Goal: Check status: Check status

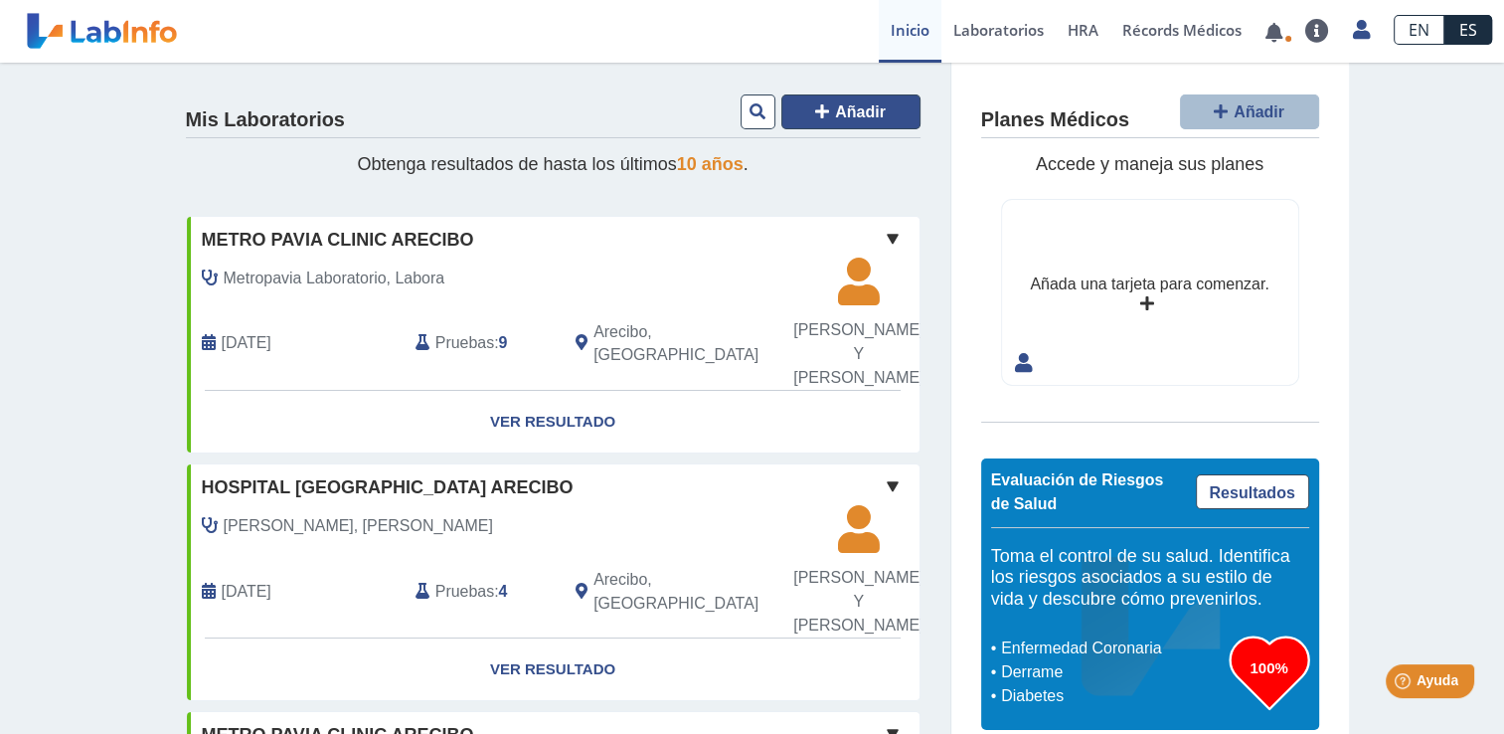
click at [819, 116] on icon at bounding box center [822, 111] width 14 height 16
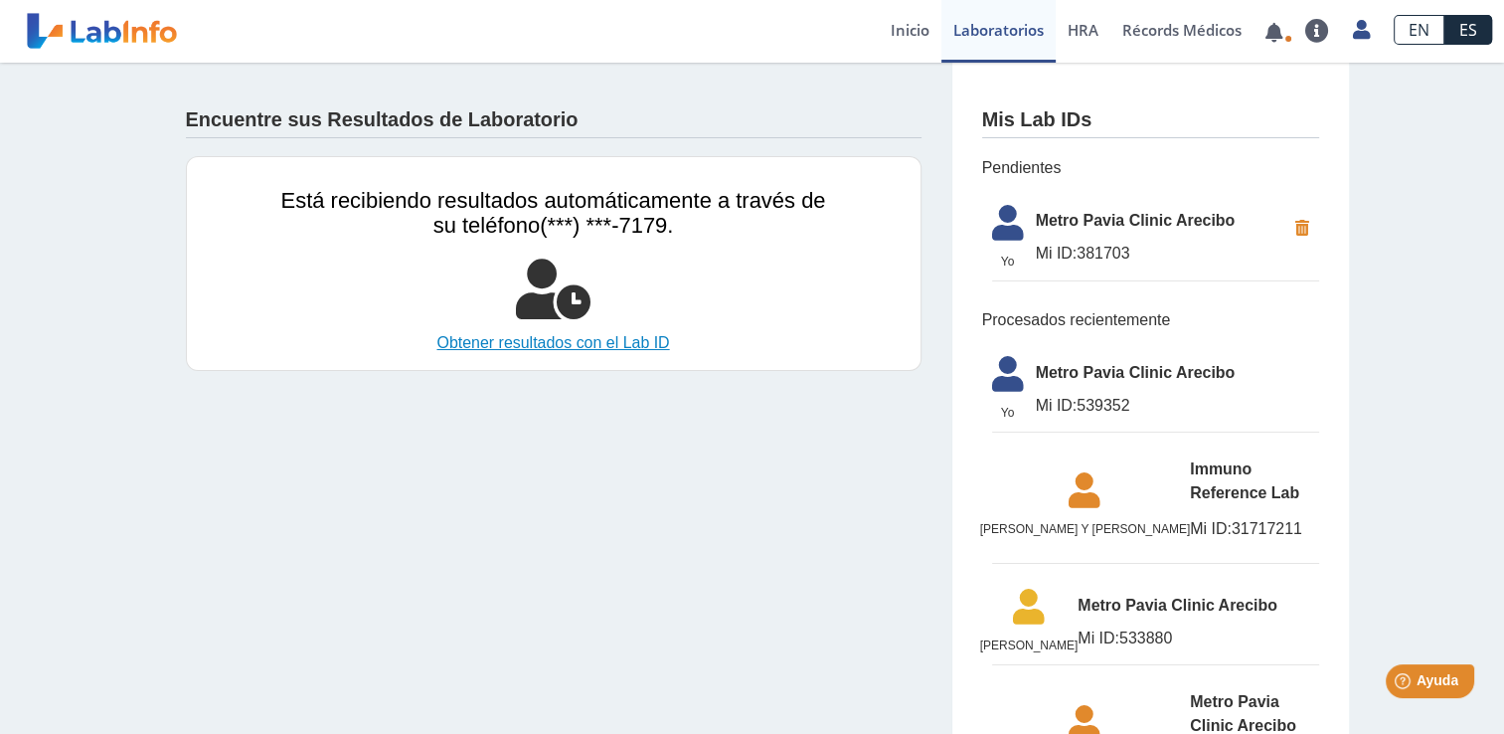
click at [549, 343] on link "Obtener resultados con el Lab ID" at bounding box center [553, 343] width 545 height 24
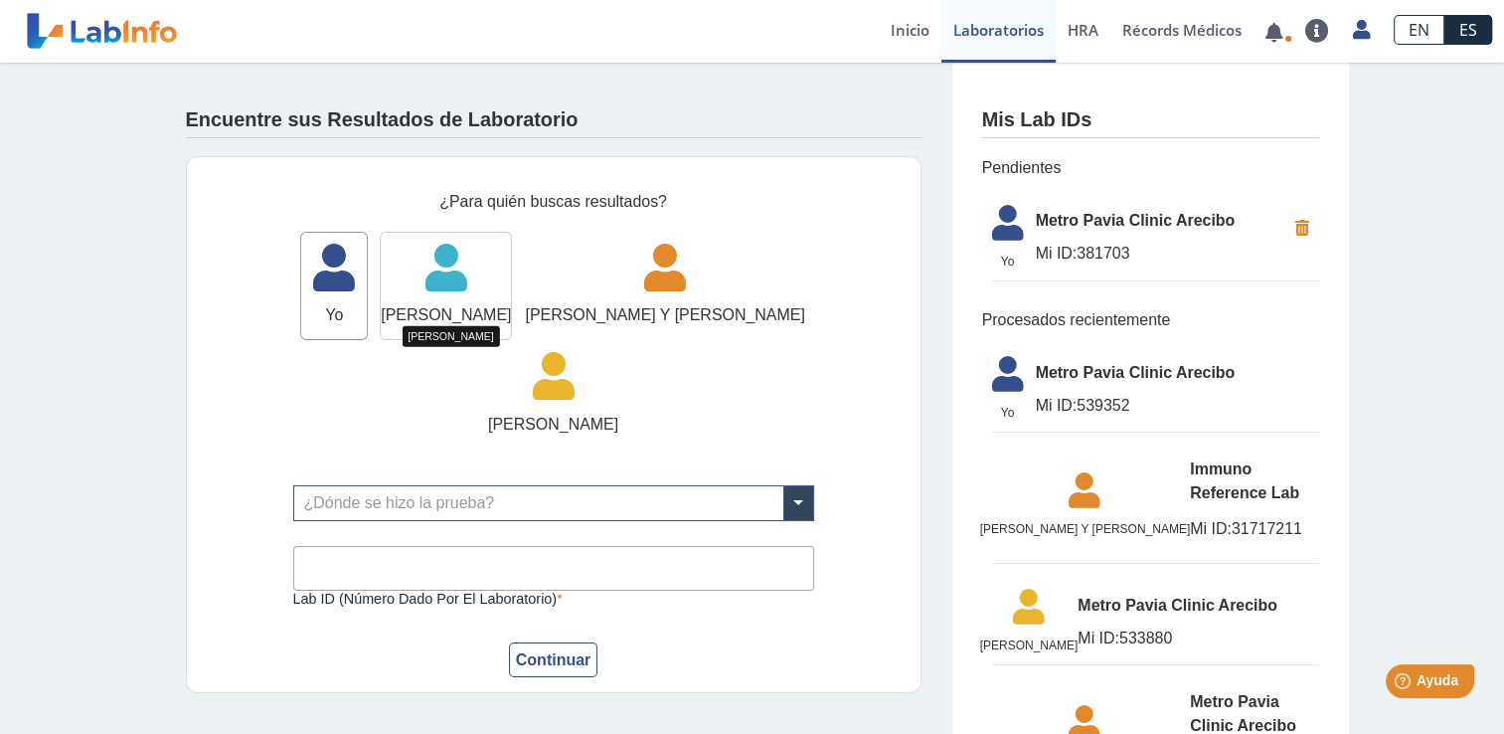
click at [458, 264] on icon at bounding box center [446, 275] width 130 height 60
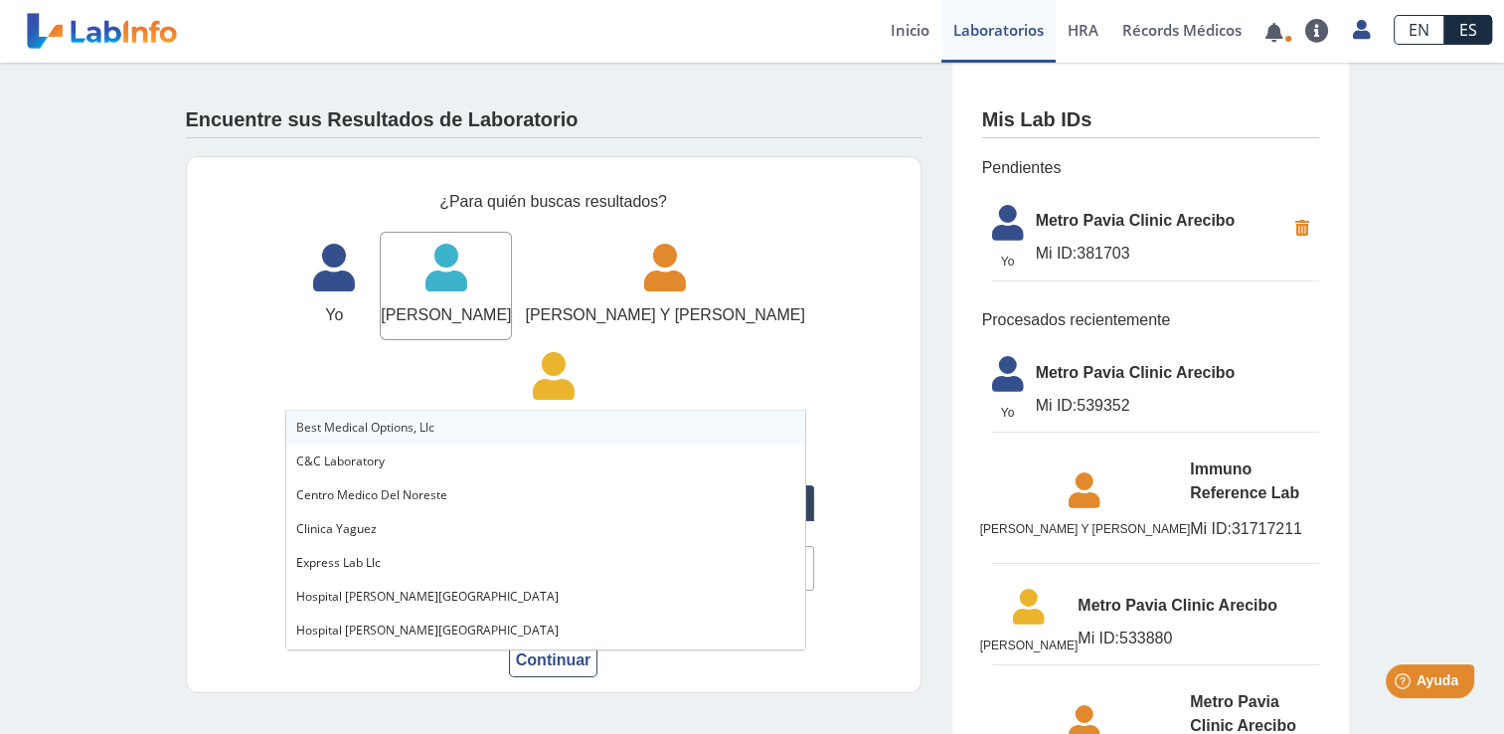
click at [783, 486] on span at bounding box center [798, 503] width 30 height 34
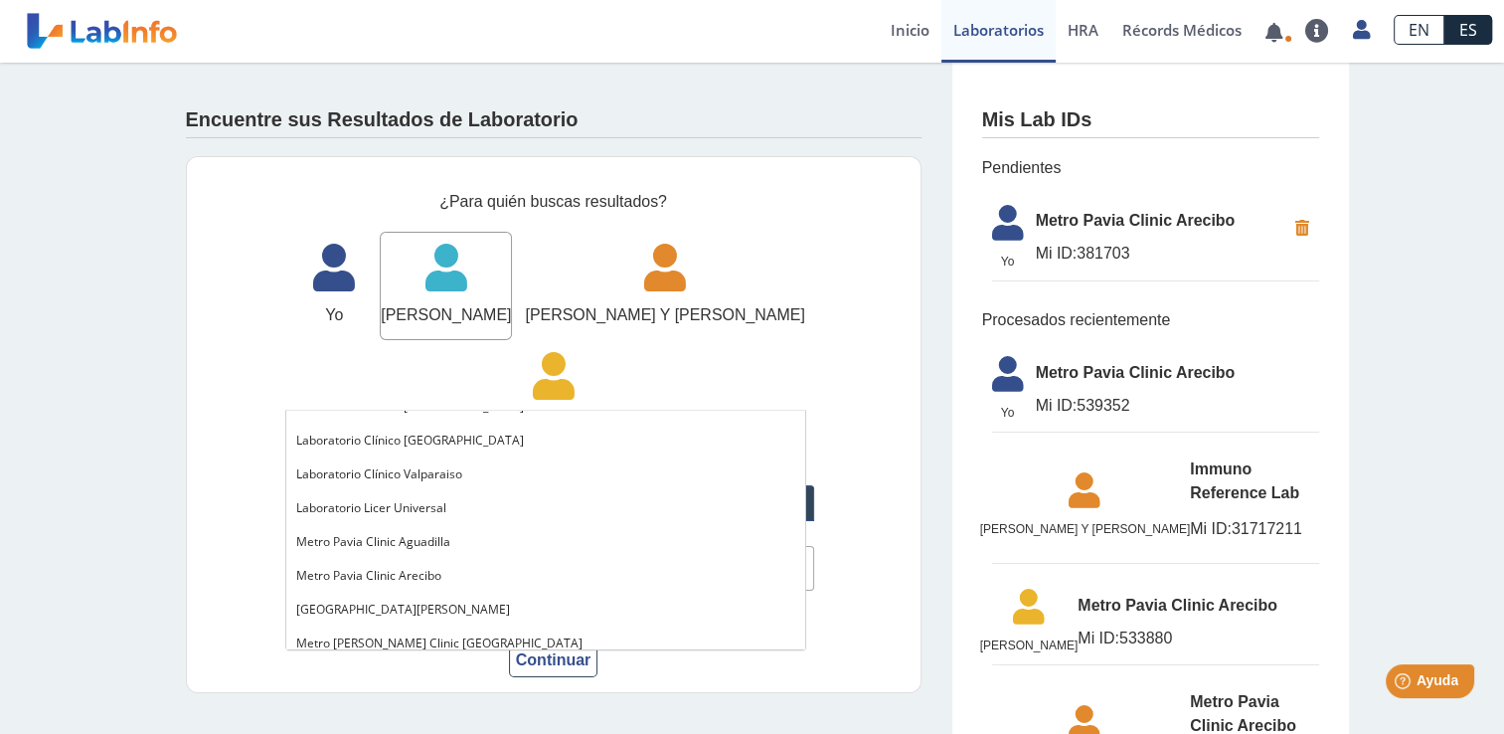
scroll to position [1246, 0]
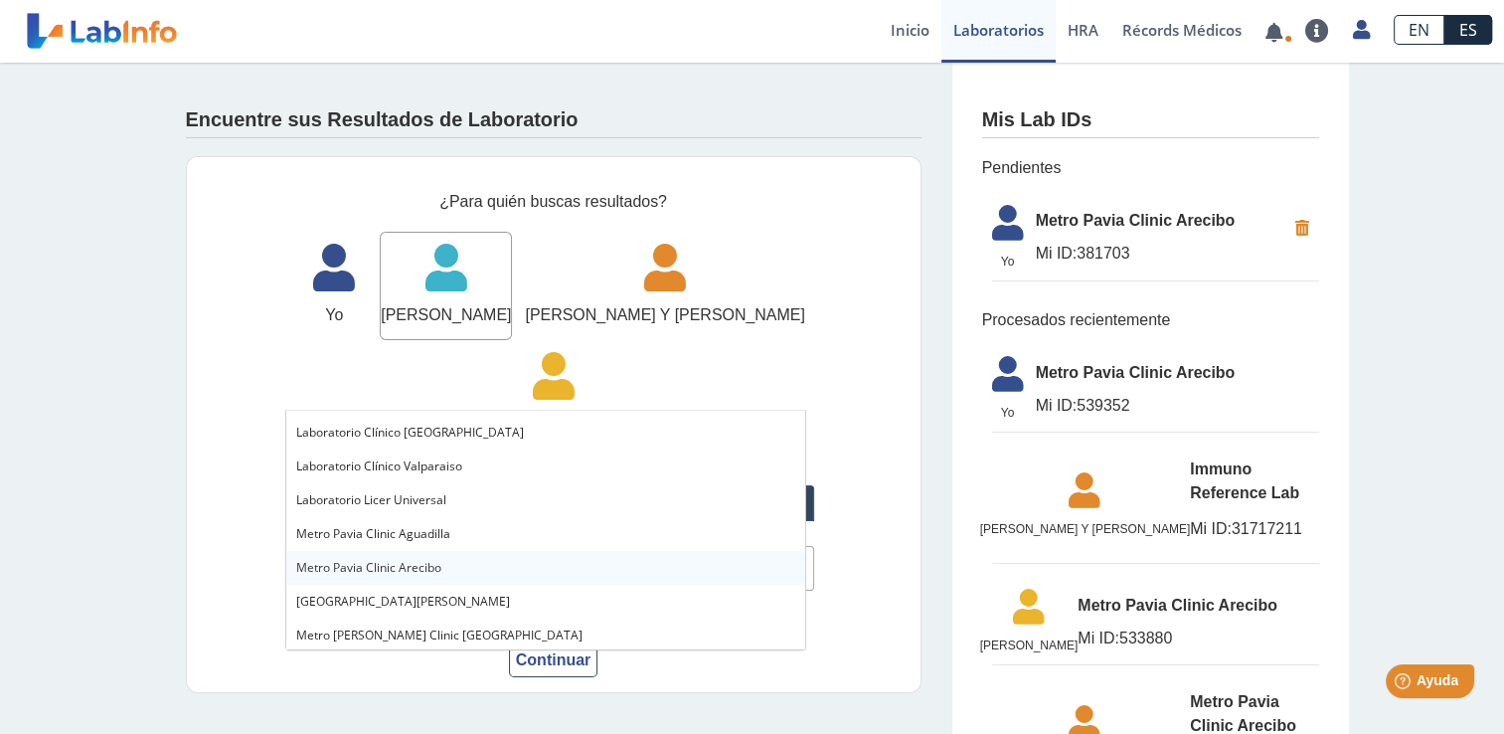
click at [473, 559] on div "Metro Pavia Clinic Arecibo" at bounding box center [545, 568] width 519 height 34
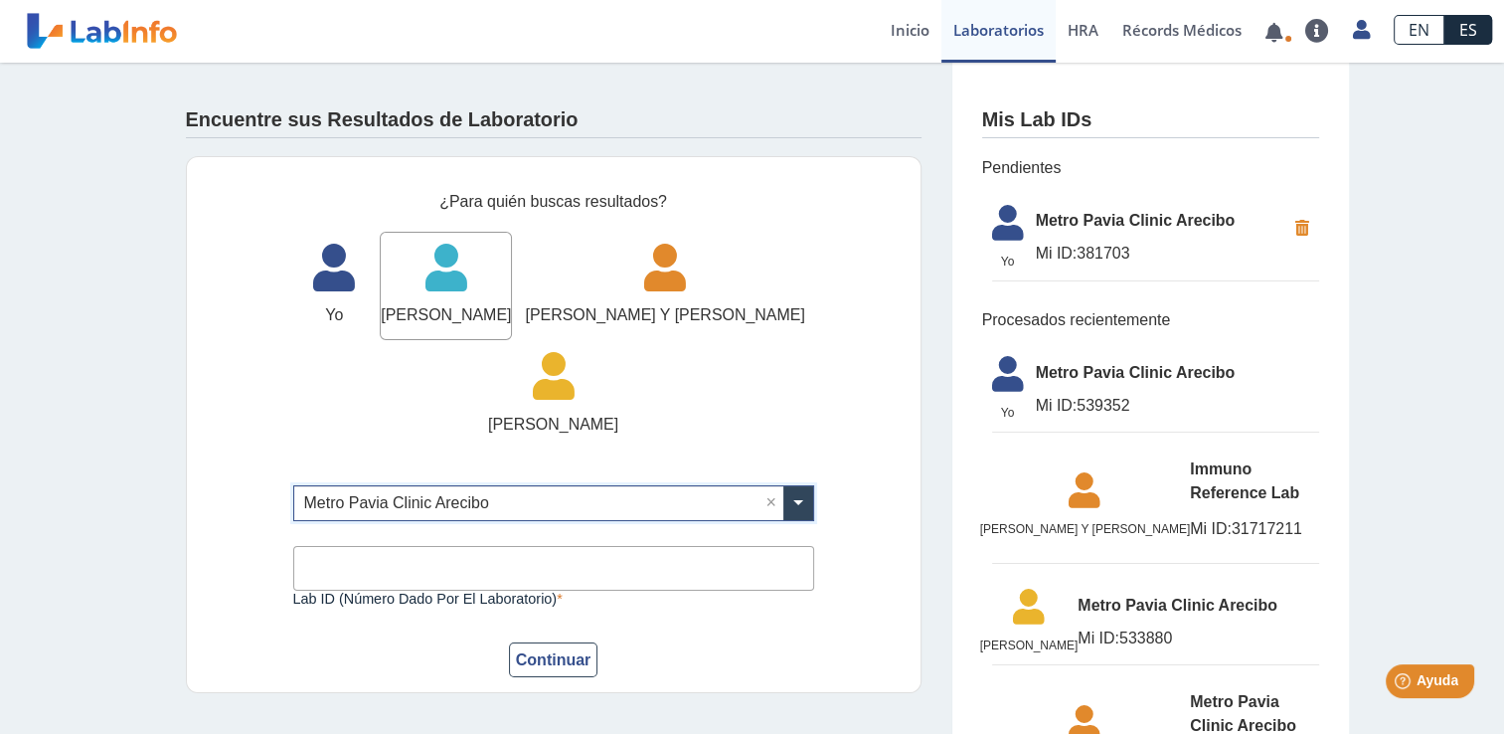
click at [542, 546] on input "Lab ID (número dado por el laboratorio)" at bounding box center [553, 568] width 521 height 45
click at [545, 642] on button "Continuar" at bounding box center [553, 659] width 89 height 35
click at [522, 546] on input "Lab ID (número dado por el laboratorio)" at bounding box center [553, 568] width 521 height 45
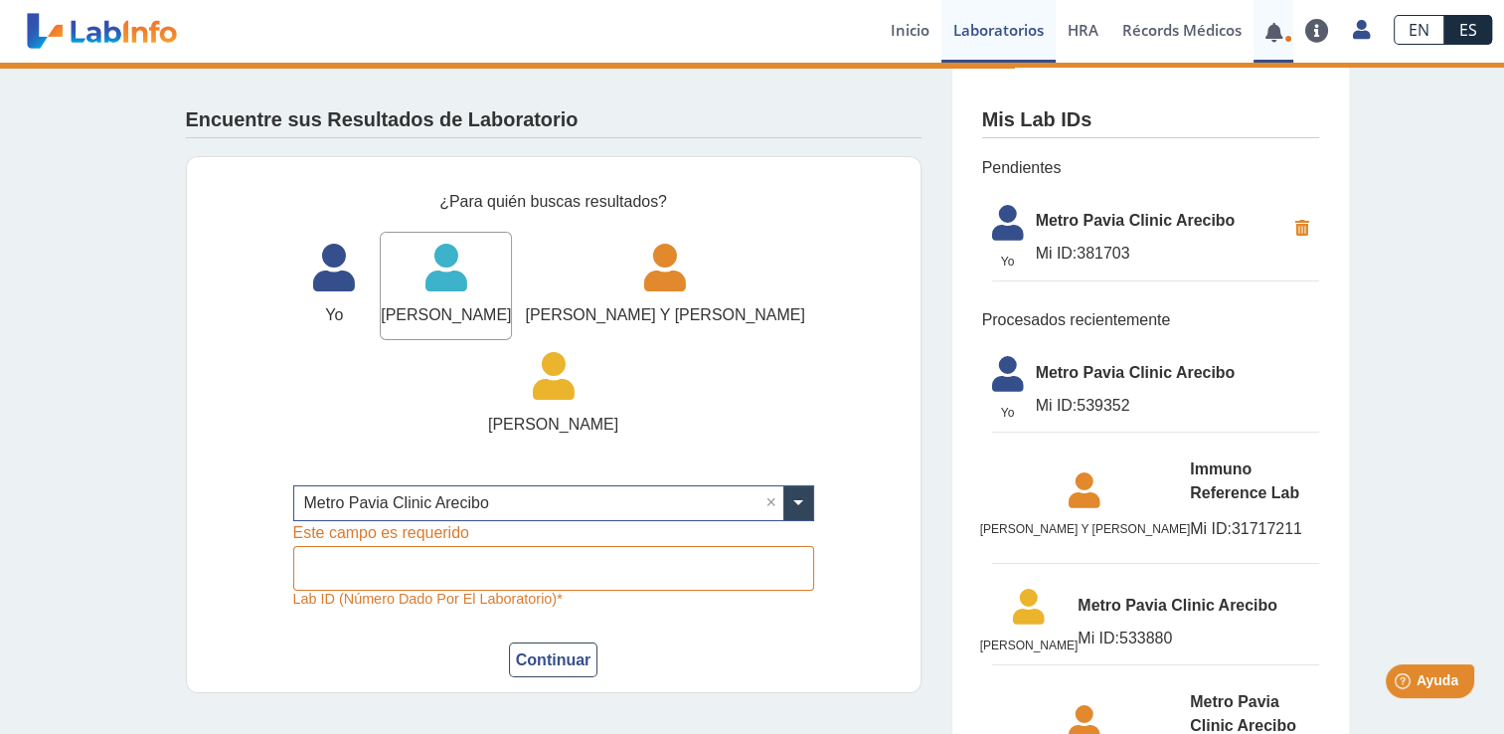
click at [1287, 29] on link at bounding box center [1274, 32] width 41 height 15
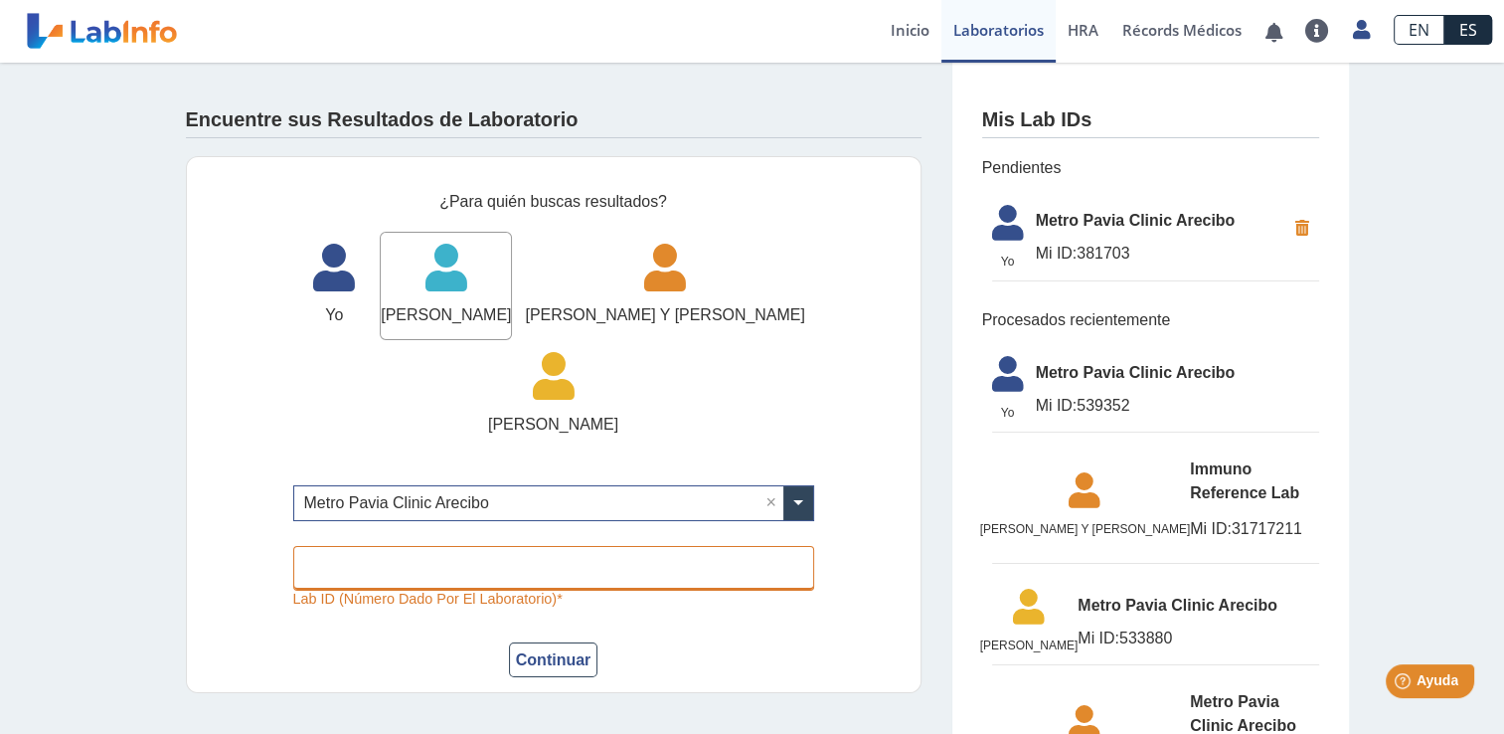
click at [591, 546] on input "Lab ID (número dado por el laboratorio)" at bounding box center [553, 568] width 521 height 45
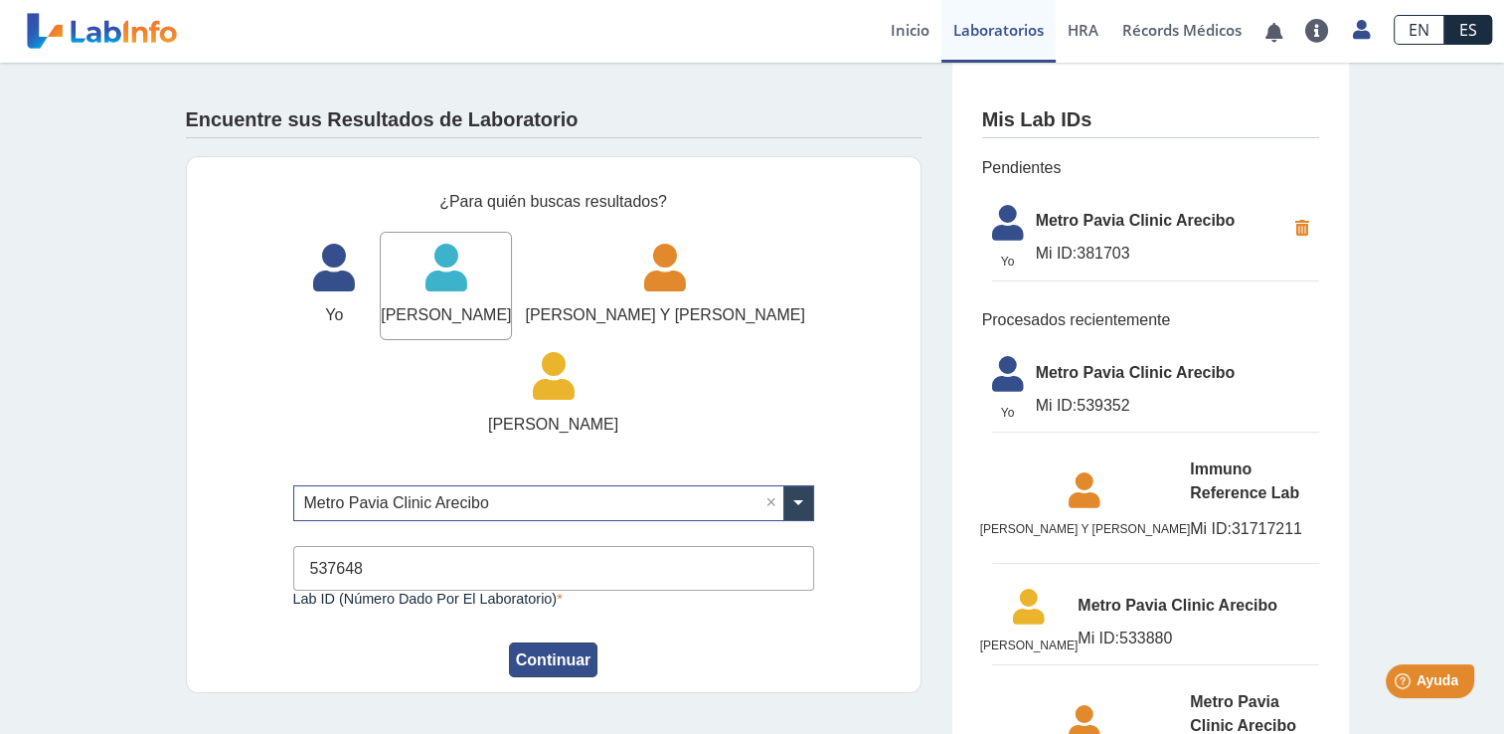
type input "537648"
click at [553, 642] on button "Continuar" at bounding box center [553, 659] width 89 height 35
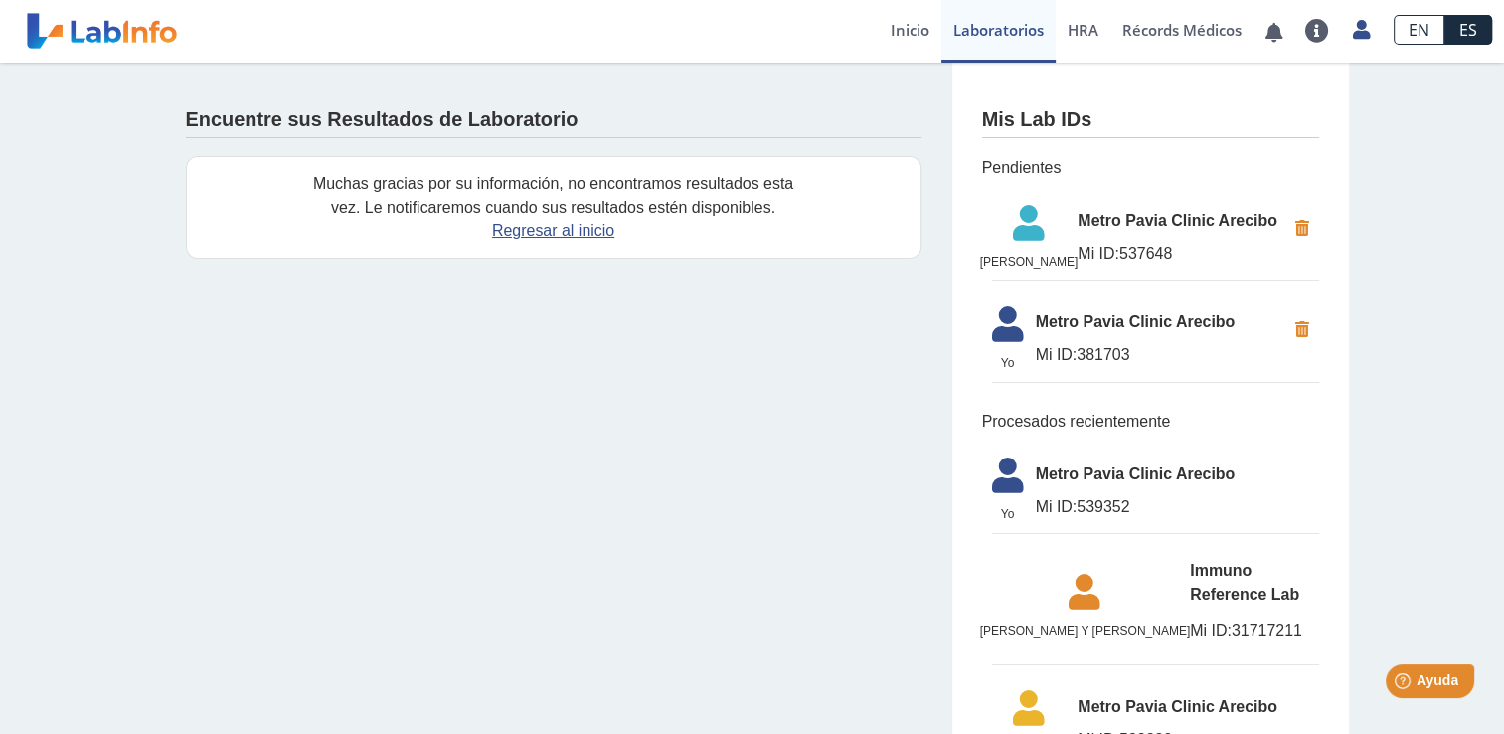
click at [1145, 224] on span "Metro Pavia Clinic Arecibo" at bounding box center [1181, 221] width 207 height 24
click at [1030, 249] on icon at bounding box center [1029, 229] width 98 height 48
click at [1050, 230] on icon at bounding box center [1029, 229] width 98 height 48
click at [1021, 247] on icon at bounding box center [1029, 229] width 98 height 48
click at [541, 228] on link "Regresar al inicio" at bounding box center [553, 230] width 122 height 17
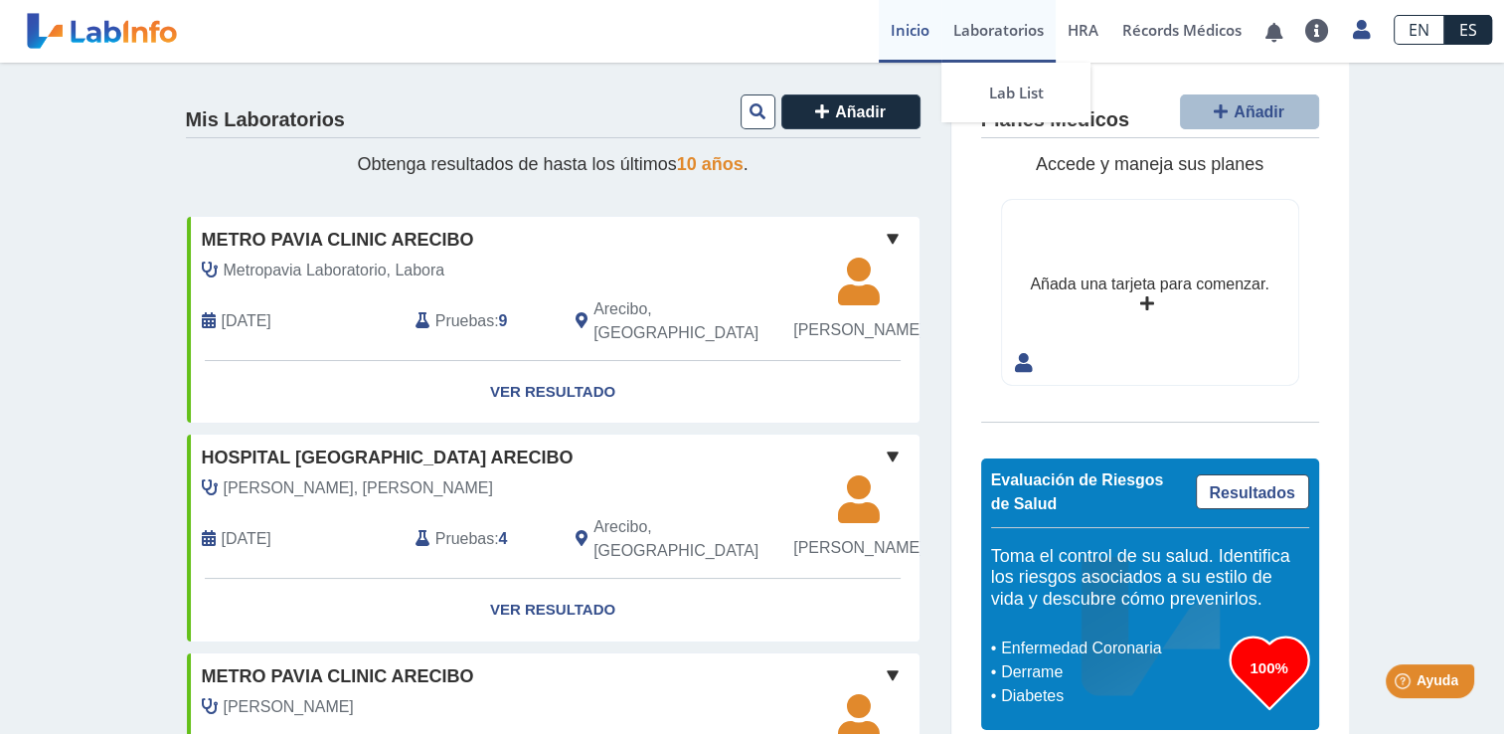
click at [1001, 34] on link "Laboratorios" at bounding box center [999, 31] width 114 height 63
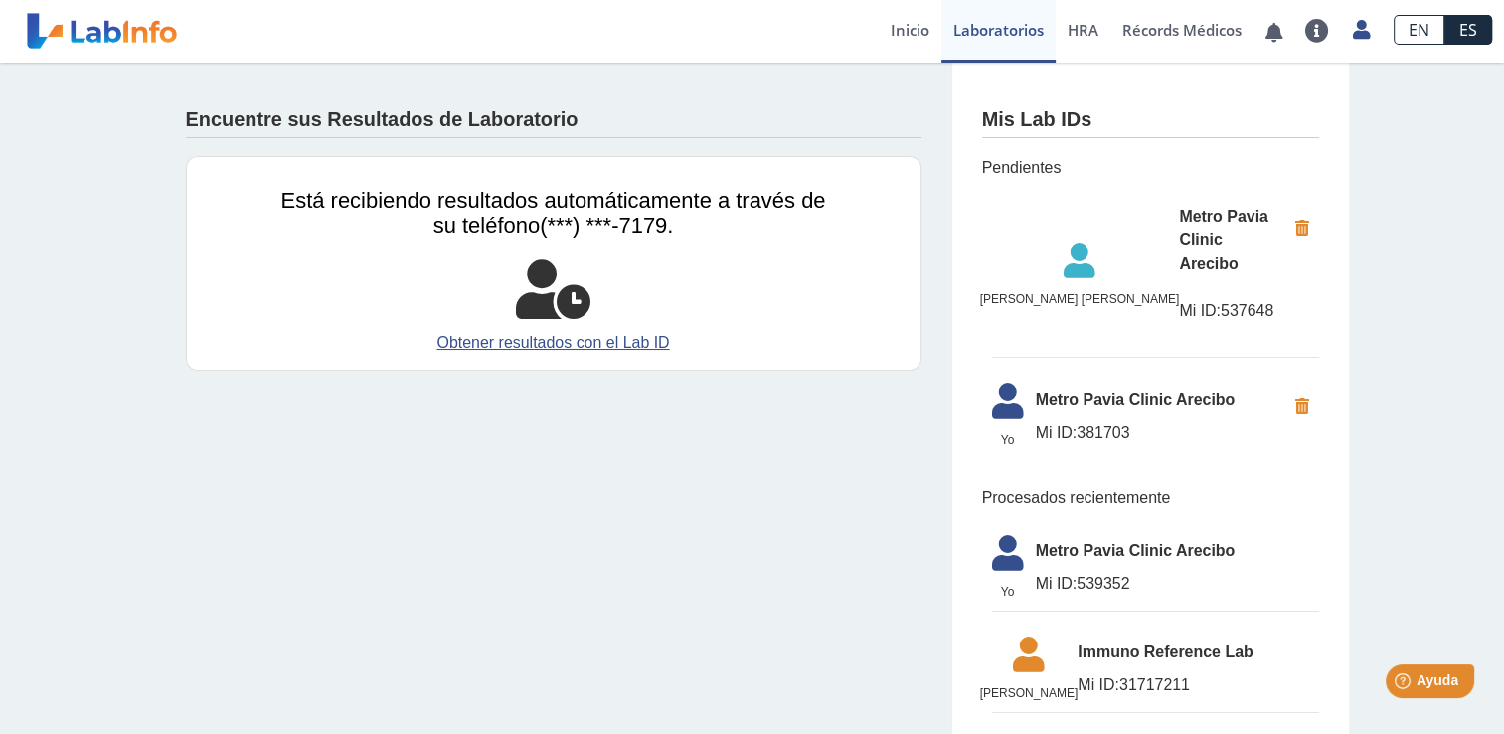
click at [1074, 373] on li "Yo Yo Metro Pavia Clinic Arecibo Mi ID: 381703" at bounding box center [1155, 416] width 327 height 87
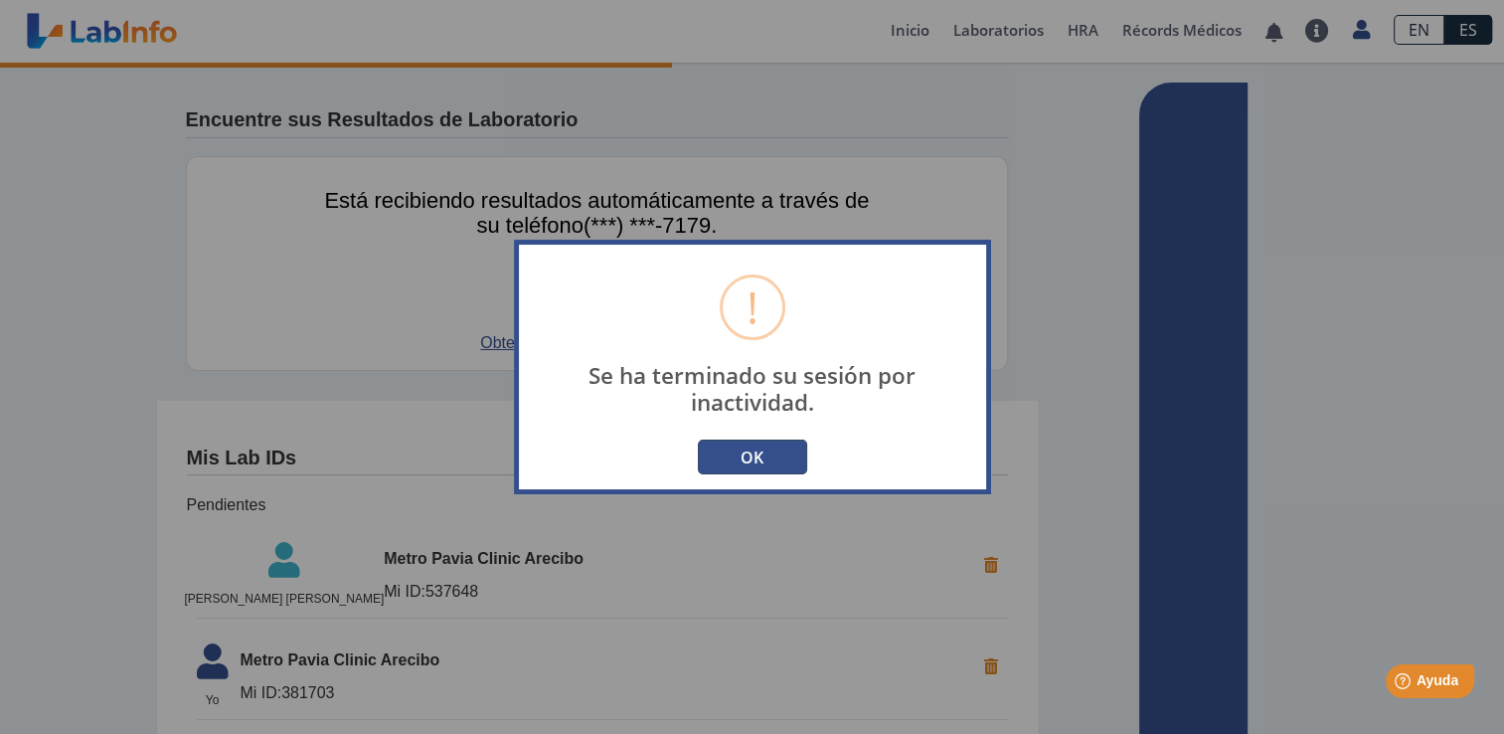
type input "[EMAIL_ADDRESS][DOMAIN_NAME]"
